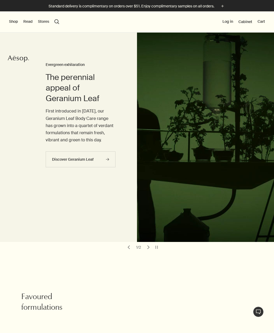
click at [13, 20] on button "Shop" at bounding box center [13, 21] width 9 height 5
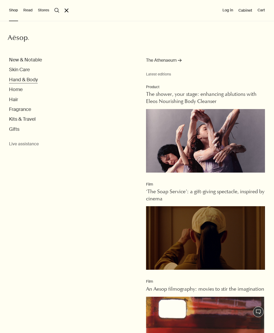
click at [27, 82] on button "Hand & Body" at bounding box center [23, 80] width 29 height 6
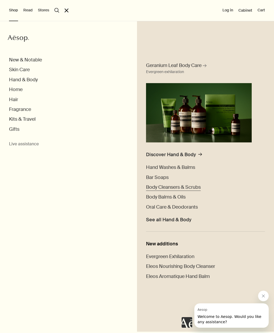
click at [179, 186] on span "Body Cleansers & Scrubs" at bounding box center [173, 187] width 55 height 6
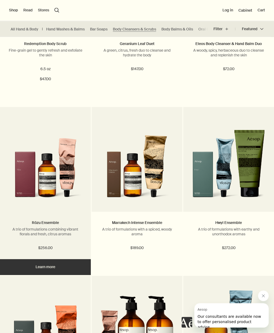
scroll to position [612, 0]
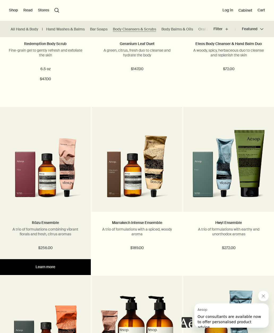
click at [6, 259] on link "Learn more" at bounding box center [45, 267] width 91 height 16
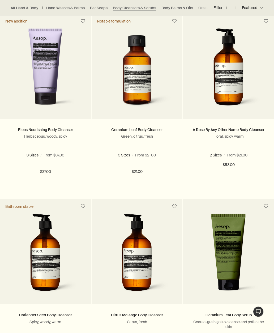
scroll to position [155, 0]
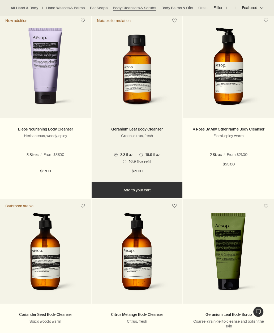
click at [145, 83] on img at bounding box center [136, 72] width 75 height 76
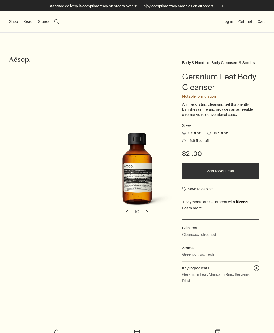
click at [13, 20] on button "Shop" at bounding box center [13, 21] width 9 height 5
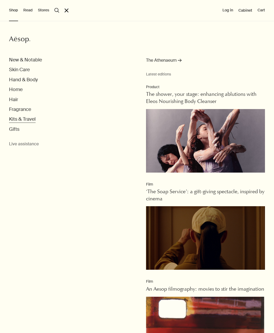
click at [28, 120] on button "Kits & Travel" at bounding box center [22, 119] width 27 height 6
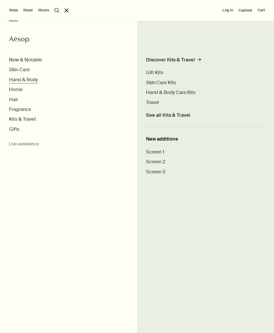
click at [27, 79] on button "Hand & Body" at bounding box center [23, 80] width 29 height 6
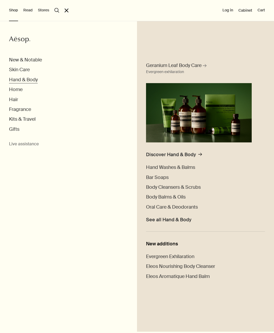
scroll to position [90, 0]
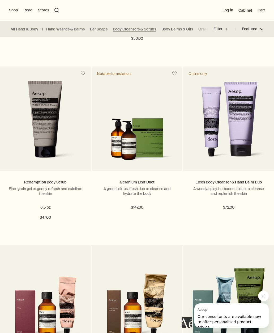
scroll to position [473, 0]
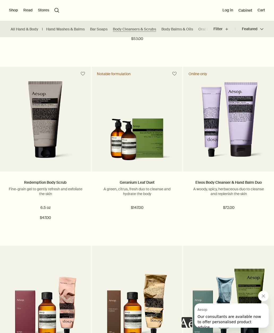
click at [253, 27] on button "Featured Featured chevron" at bounding box center [249, 29] width 28 height 13
click at [254, 27] on div at bounding box center [137, 166] width 274 height 333
click at [223, 26] on button "Filter plus" at bounding box center [224, 29] width 22 height 13
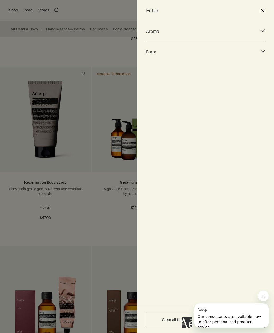
click at [264, 30] on polygon at bounding box center [262, 30] width 4 height 2
click at [264, 92] on div "Form downArrow" at bounding box center [205, 96] width 119 height 14
click at [261, 51] on icon "downArrow" at bounding box center [262, 51] width 4 height 4
click at [85, 166] on div at bounding box center [137, 166] width 274 height 333
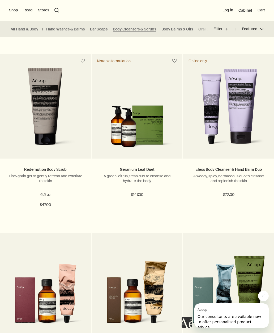
scroll to position [486, 0]
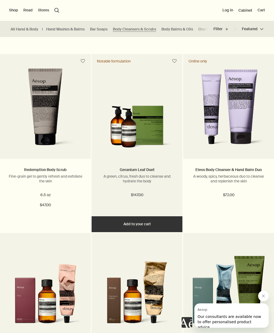
click at [144, 175] on p "A green, citrus, fresh duo to cleanse and hydrate the body" at bounding box center [136, 179] width 75 height 10
click at [141, 179] on p "A green, citrus, fresh duo to cleanse and hydrate the body" at bounding box center [136, 179] width 75 height 10
click at [137, 177] on p "A green, citrus, fresh duo to cleanse and hydrate the body" at bounding box center [136, 179] width 75 height 10
click at [135, 166] on div "Geranium Leaf Duet A green, citrus, fresh duo to cleanse and hydrate the body $…" at bounding box center [136, 188] width 91 height 58
click at [151, 141] on img at bounding box center [136, 127] width 75 height 45
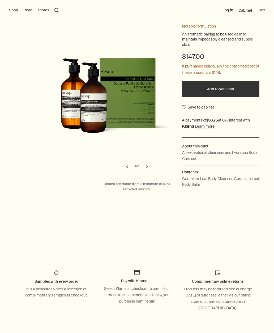
scroll to position [60, 0]
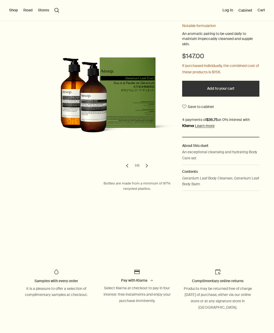
click at [236, 204] on div "Kits & Travel Hand & Body Care Kits Geranium Leaf Duet Notable formulation An a…" at bounding box center [137, 113] width 274 height 283
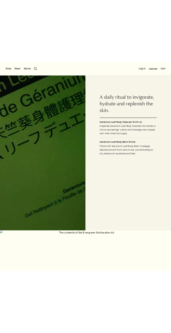
scroll to position [449, 0]
